Goal: Task Accomplishment & Management: Manage account settings

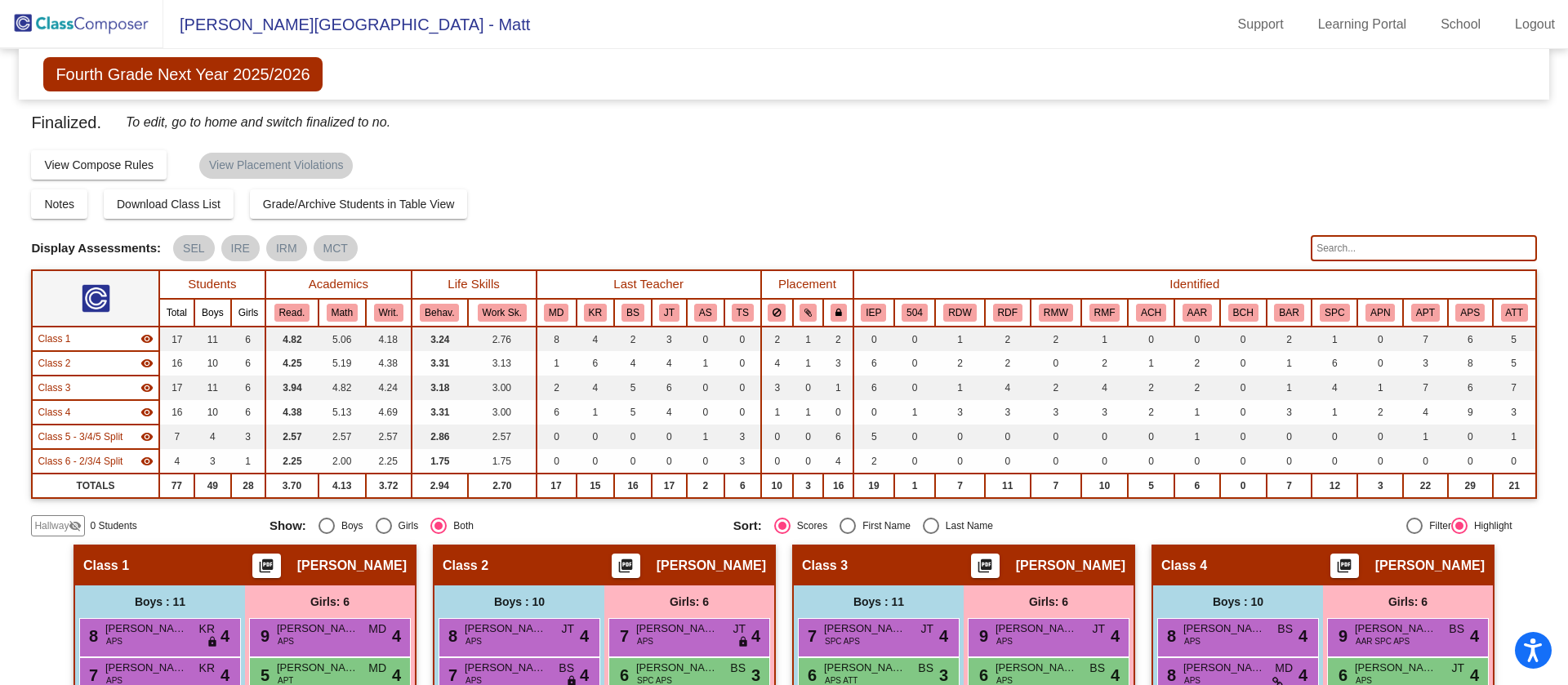
scroll to position [406, 0]
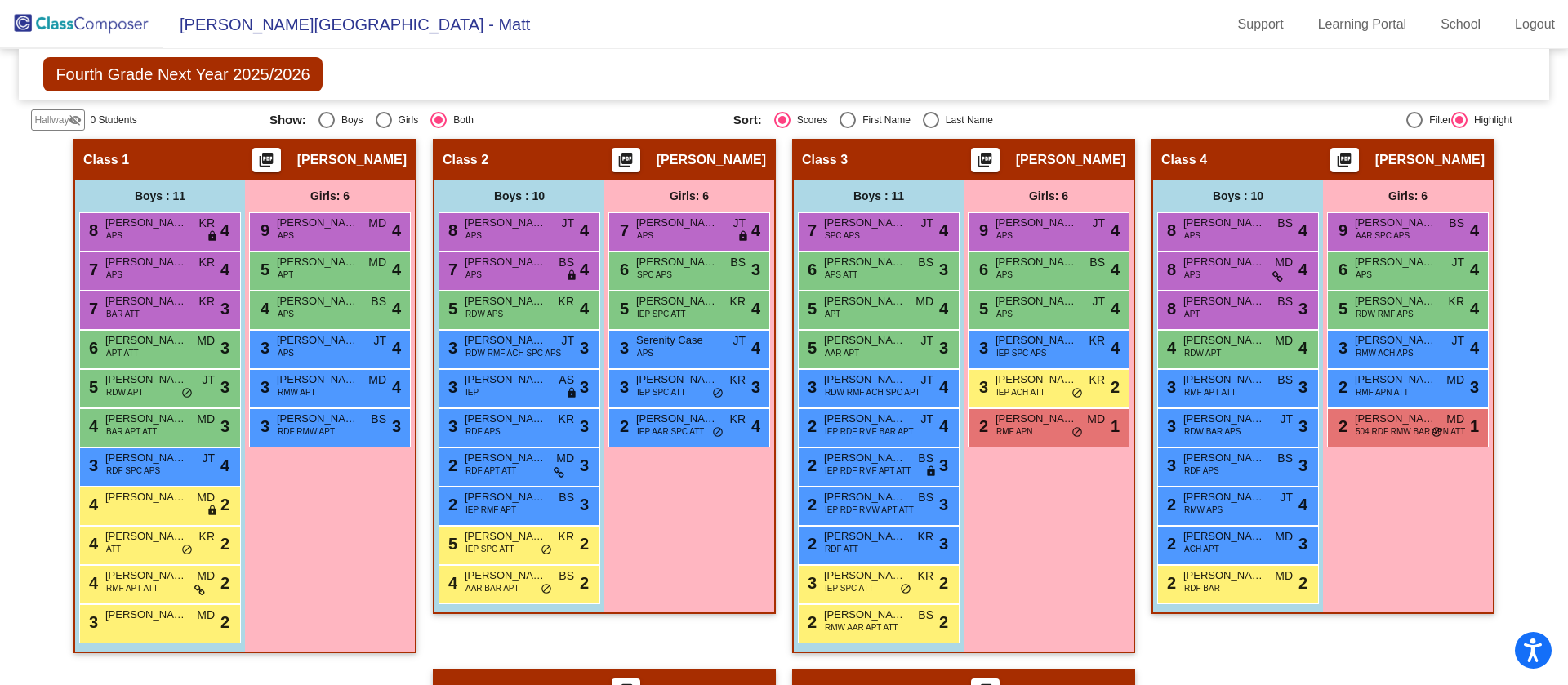
click at [103, 23] on img at bounding box center [81, 24] width 163 height 48
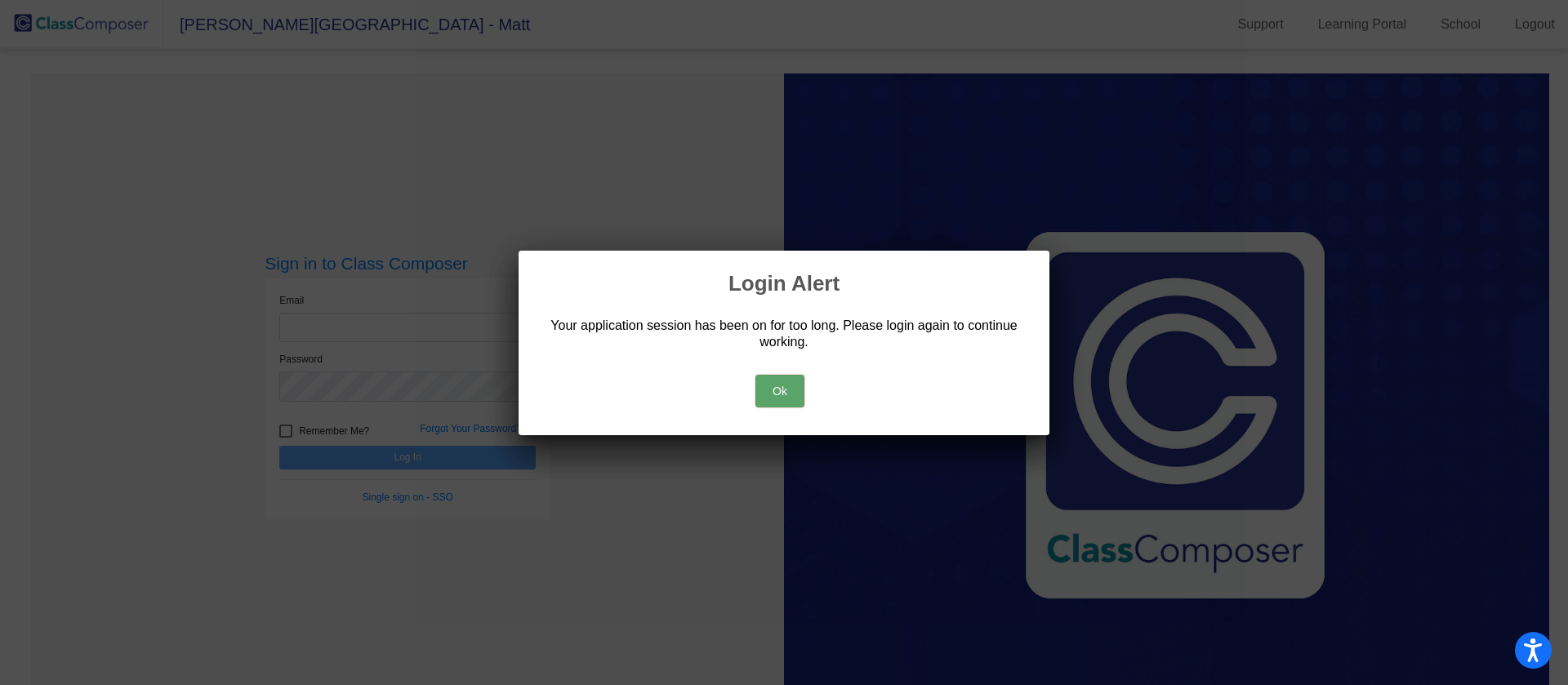
click at [771, 389] on button "Ok" at bounding box center [780, 390] width 49 height 32
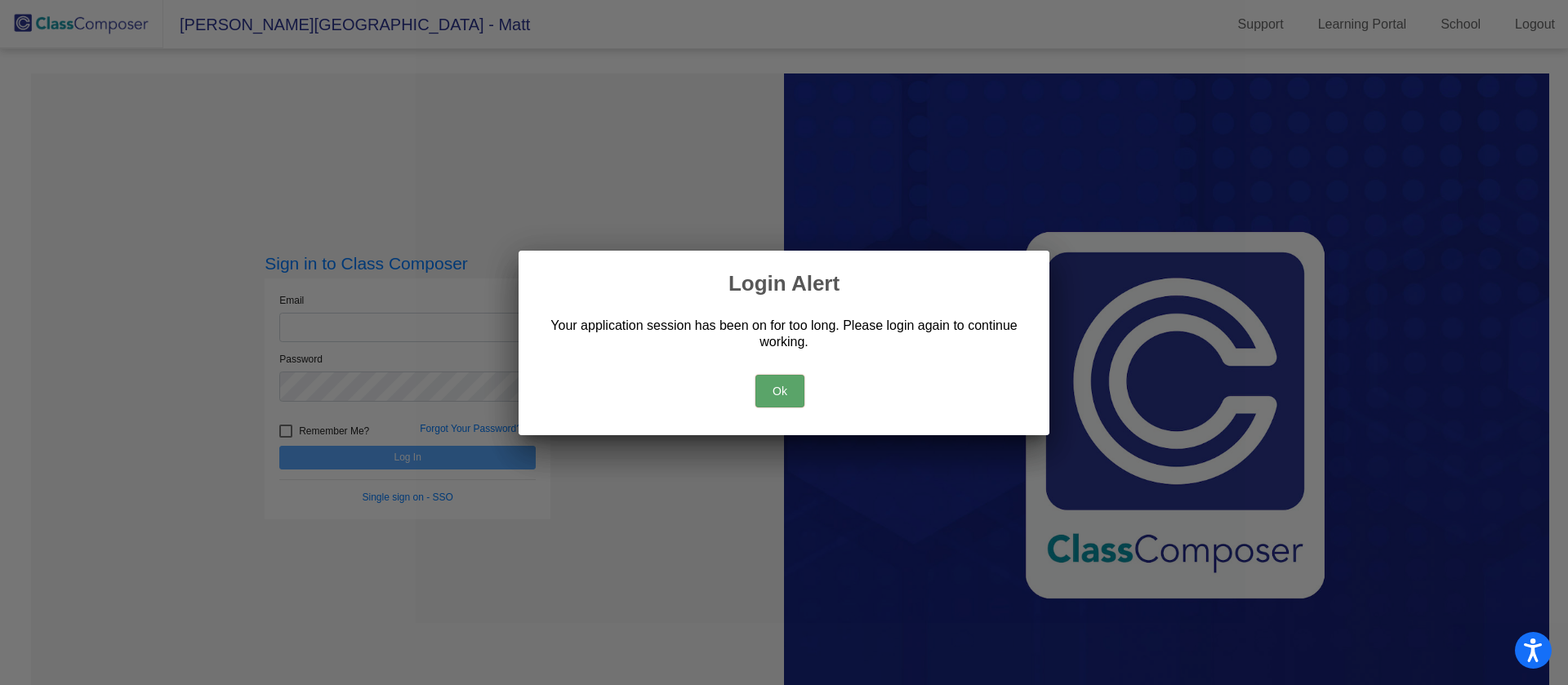
click at [778, 401] on button "Ok" at bounding box center [780, 390] width 49 height 32
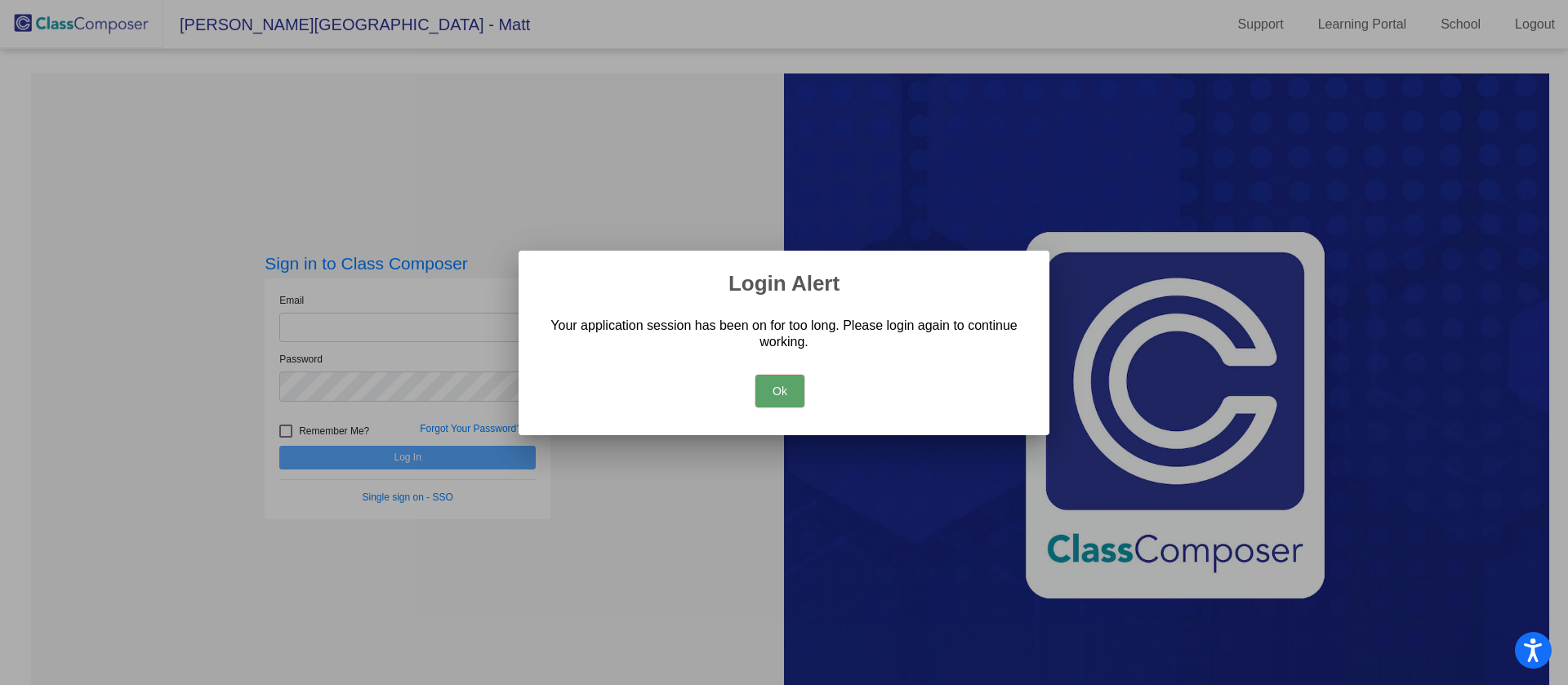
click at [771, 388] on button "Ok" at bounding box center [780, 390] width 49 height 32
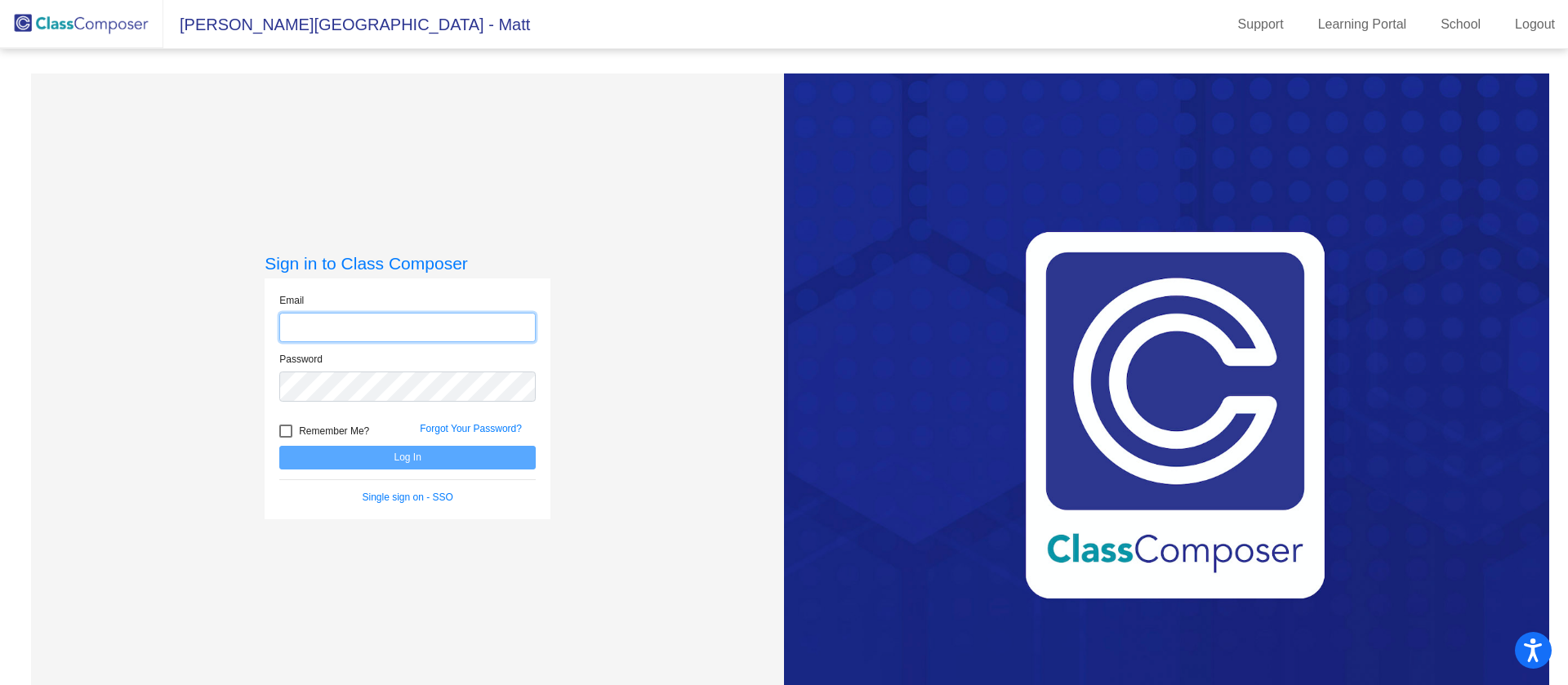
click at [454, 330] on input "email" at bounding box center [407, 328] width 257 height 30
type input "[EMAIL_ADDRESS][DOMAIN_NAME]"
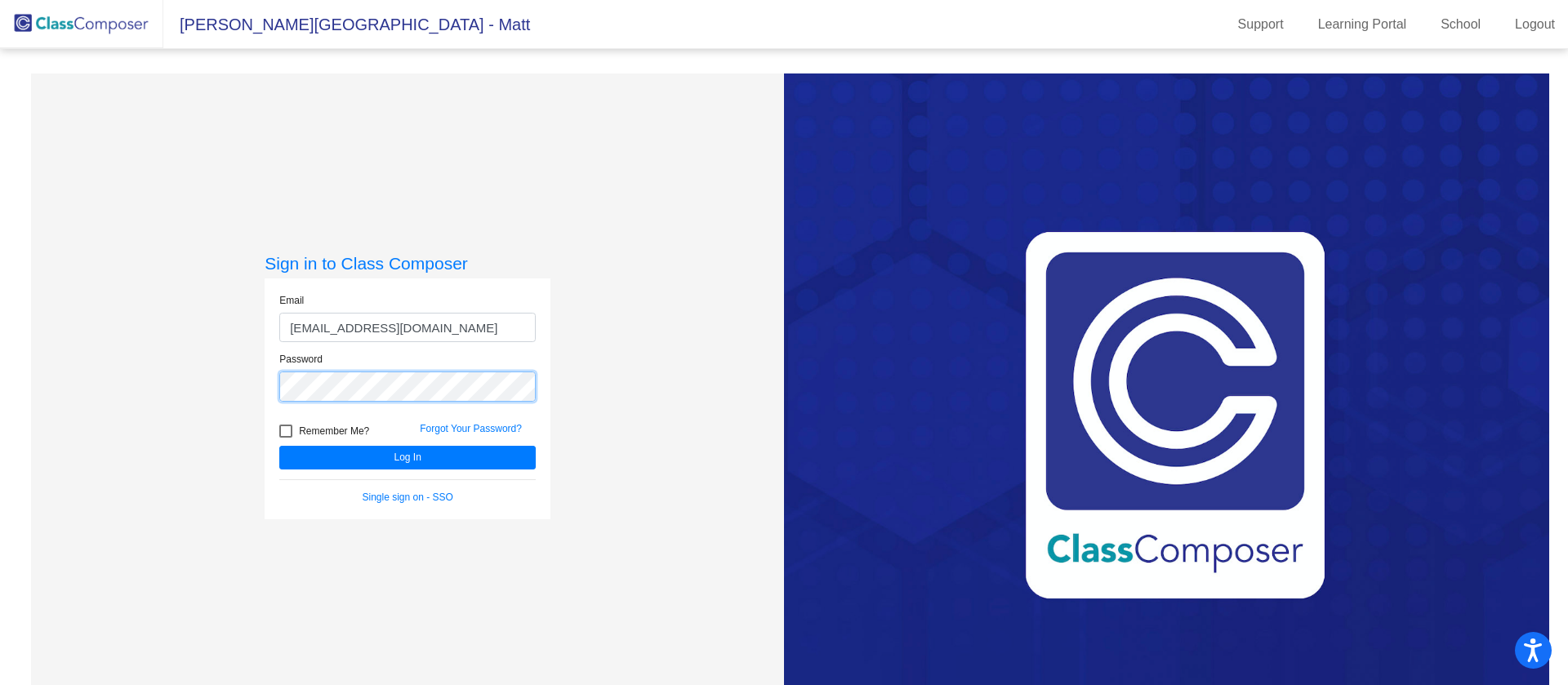
click at [279, 446] on button "Log In" at bounding box center [407, 458] width 257 height 24
